Goal: Find specific page/section

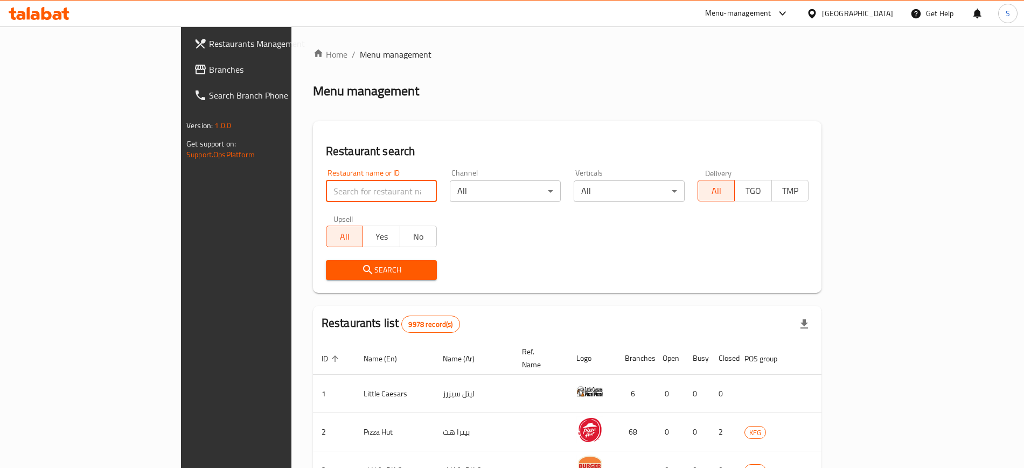
click at [326, 195] on input "search" at bounding box center [381, 191] width 111 height 22
paste input "7249"
click button "Search" at bounding box center [381, 270] width 111 height 20
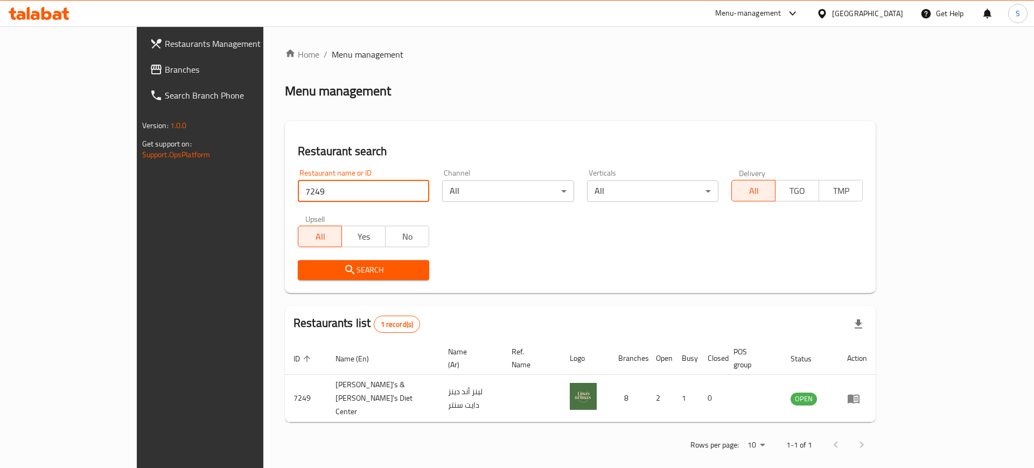
drag, startPoint x: 251, startPoint y: 192, endPoint x: 39, endPoint y: 180, distance: 212.0
click at [137, 180] on div "Restaurants Management Branches Search Branch Phone Version: 1.0.0 Get support …" at bounding box center [517, 253] width 761 height 454
type input "frutta"
click button "Search" at bounding box center [363, 270] width 131 height 20
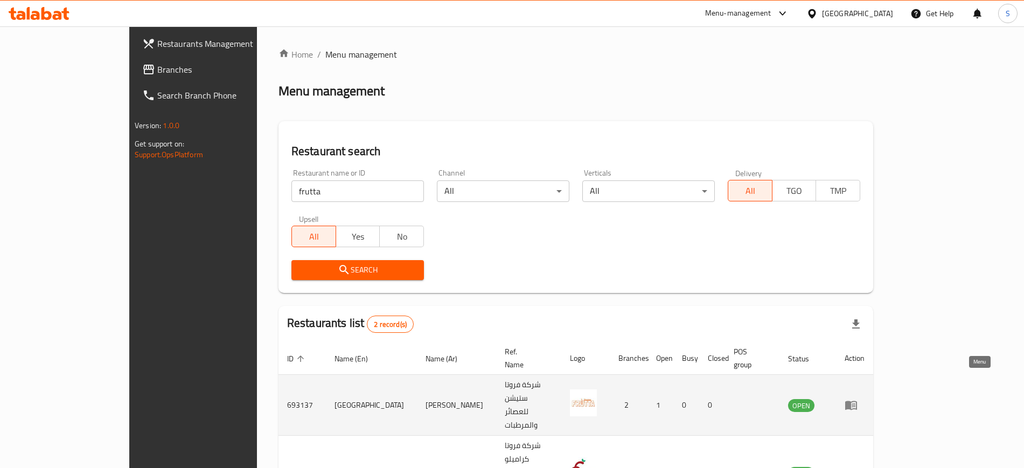
click at [855, 403] on icon "enhanced table" at bounding box center [854, 405] width 4 height 4
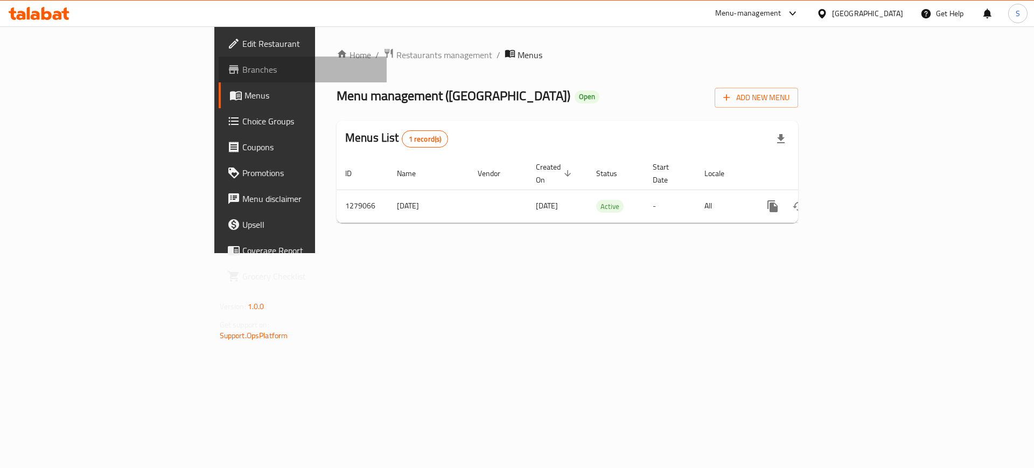
click at [242, 67] on span "Branches" at bounding box center [310, 69] width 136 height 13
